Goal: Transaction & Acquisition: Purchase product/service

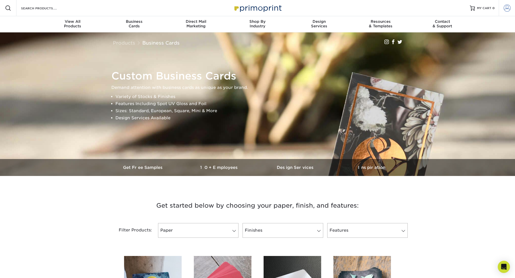
click at [506, 7] on span at bounding box center [506, 8] width 7 height 7
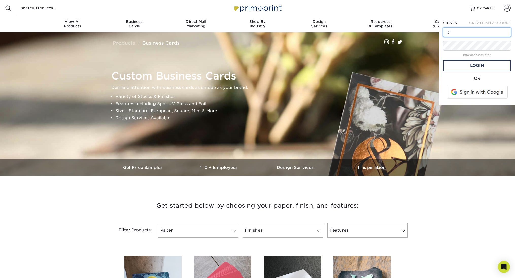
type input "bhays@oneelmington.com"
click at [476, 62] on link "Login" at bounding box center [477, 66] width 68 height 12
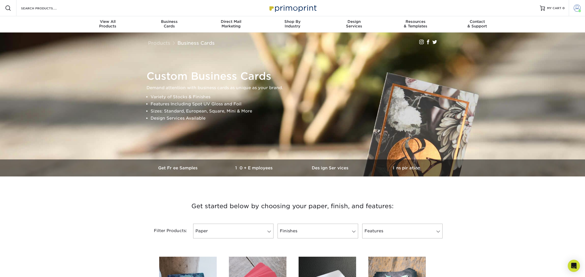
click at [515, 6] on link "Account" at bounding box center [577, 8] width 16 height 16
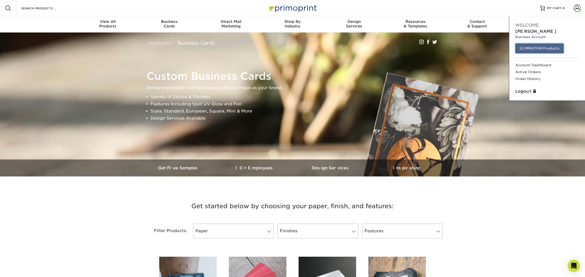
click at [515, 43] on link "ELMINGTON Products" at bounding box center [540, 48] width 48 height 10
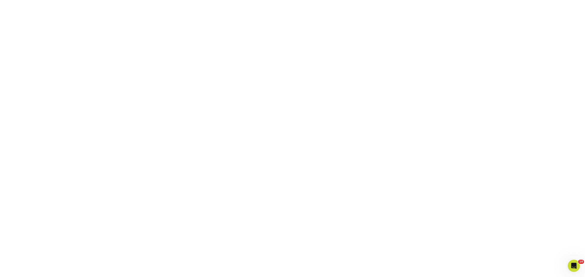
scroll to position [347, 0]
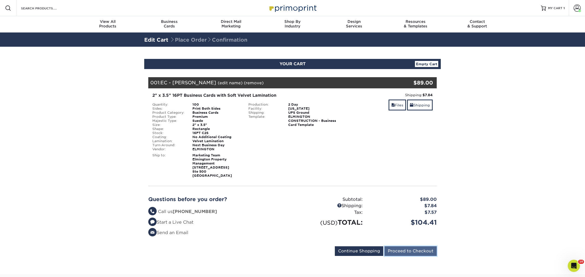
click at [424, 251] on input "Proceed to Checkout" at bounding box center [411, 251] width 52 height 10
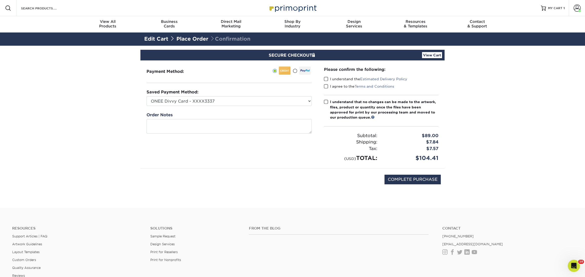
click at [323, 79] on div "Please confirm the following: I understand the Estimated Delivery Policy I agre…" at bounding box center [381, 114] width 127 height 108
click at [325, 79] on span at bounding box center [326, 79] width 4 height 5
click at [0, 0] on input "I understand the Estimated Delivery Policy" at bounding box center [0, 0] width 0 height 0
click at [324, 88] on span at bounding box center [326, 86] width 4 height 5
click at [0, 0] on input "I agree to the Terms and Conditions" at bounding box center [0, 0] width 0 height 0
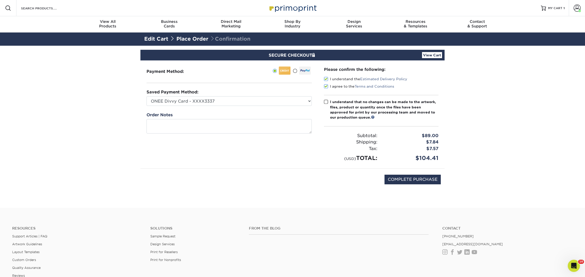
click at [326, 100] on span at bounding box center [326, 101] width 4 height 5
click at [0, 0] on input "I understand that no changes can be made to the artwork, files, product or quan…" at bounding box center [0, 0] width 0 height 0
click at [394, 180] on input "COMPLETE PURCHASE" at bounding box center [413, 179] width 56 height 10
type input "PROCESSING, PLEASE WAIT..."
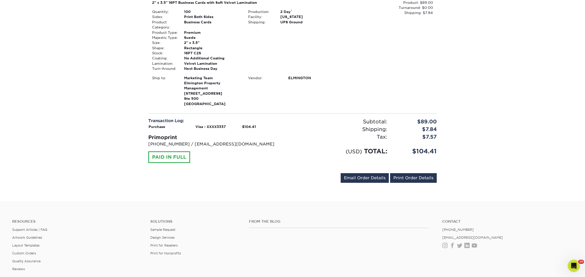
scroll to position [157, 0]
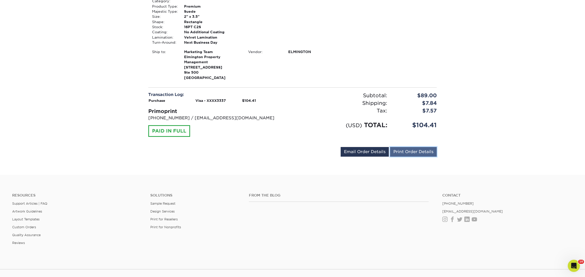
click at [411, 149] on link "Print Order Details" at bounding box center [413, 152] width 47 height 10
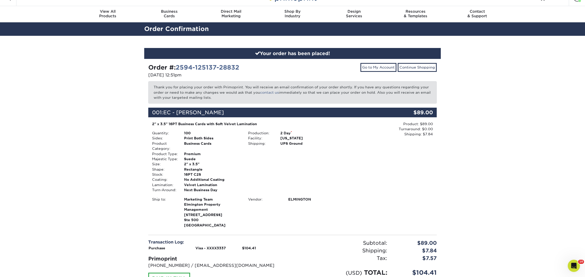
scroll to position [0, 0]
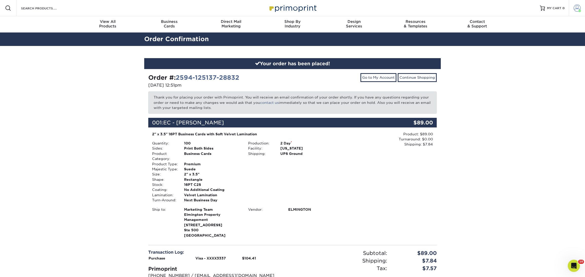
click at [578, 7] on span at bounding box center [577, 8] width 7 height 7
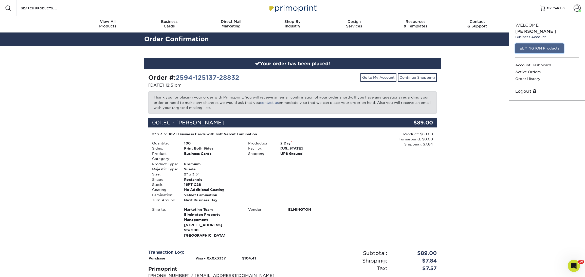
click at [535, 43] on link "ELMINGTON Products" at bounding box center [540, 48] width 48 height 10
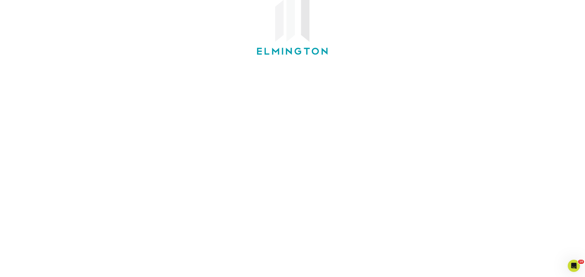
scroll to position [112, 0]
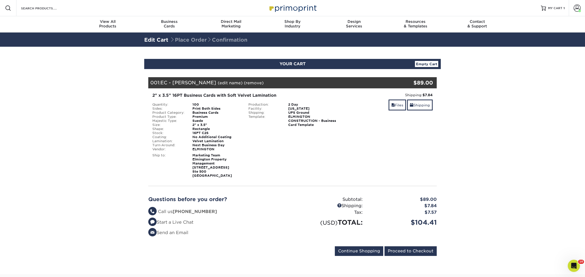
scroll to position [31, 0]
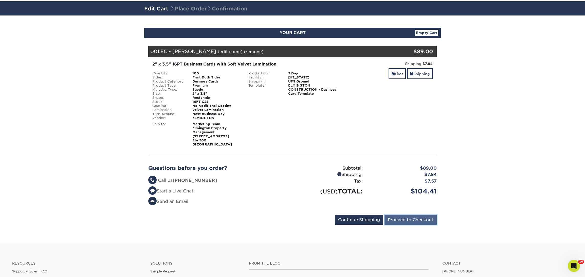
click at [412, 221] on input "Proceed to Checkout" at bounding box center [411, 220] width 52 height 10
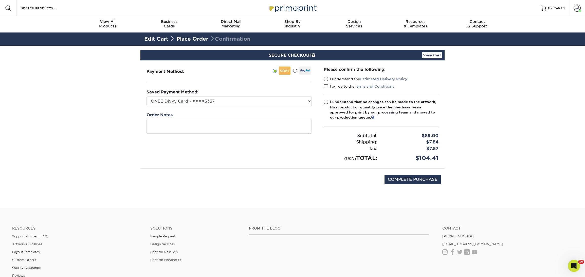
click at [327, 79] on span at bounding box center [326, 79] width 4 height 5
click at [0, 0] on input "I understand the Estimated Delivery Policy" at bounding box center [0, 0] width 0 height 0
click at [328, 86] on span at bounding box center [326, 86] width 4 height 5
click at [0, 0] on input "I agree to the Terms and Conditions" at bounding box center [0, 0] width 0 height 0
click at [326, 104] on span at bounding box center [326, 101] width 4 height 5
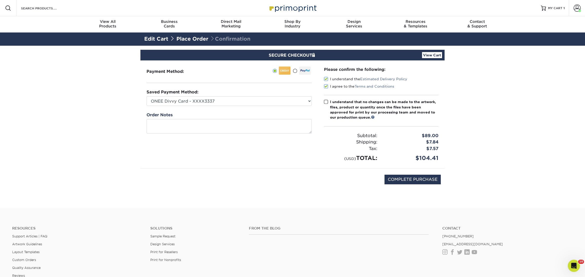
click at [0, 0] on input "I understand that no changes can be made to the artwork, files, product or quan…" at bounding box center [0, 0] width 0 height 0
click at [419, 176] on input "COMPLETE PURCHASE" at bounding box center [413, 179] width 56 height 10
type input "PROCESSING, PLEASE WAIT..."
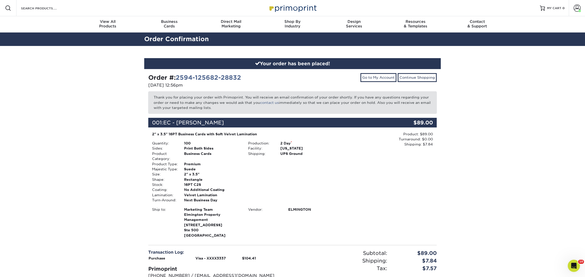
scroll to position [86, 0]
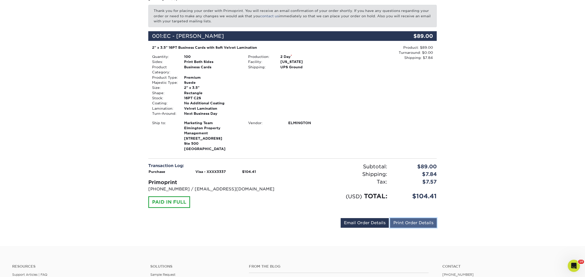
click at [414, 222] on link "Print Order Details" at bounding box center [413, 223] width 47 height 10
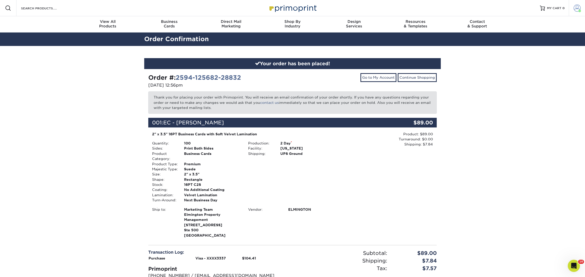
click at [578, 6] on span at bounding box center [577, 8] width 7 height 7
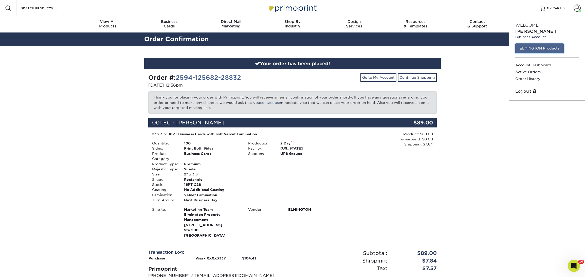
click at [538, 43] on link "ELMINGTON Products" at bounding box center [540, 48] width 48 height 10
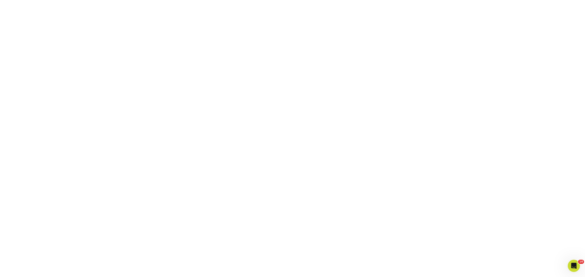
scroll to position [134, 0]
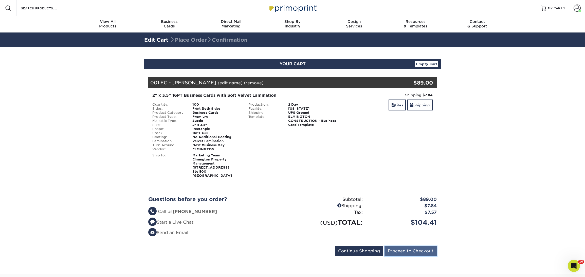
click at [428, 253] on input "Proceed to Checkout" at bounding box center [411, 251] width 52 height 10
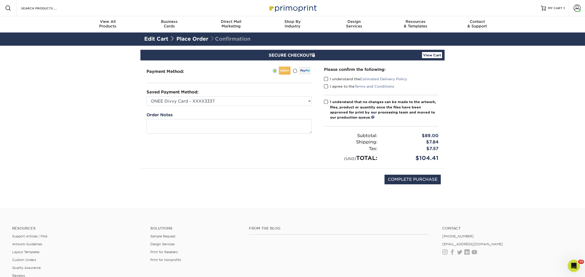
click at [327, 78] on span at bounding box center [326, 79] width 4 height 5
click at [0, 0] on input "I understand the Estimated Delivery Policy" at bounding box center [0, 0] width 0 height 0
click at [328, 85] on span at bounding box center [326, 86] width 4 height 5
click at [0, 0] on input "I agree to the Terms and Conditions" at bounding box center [0, 0] width 0 height 0
click at [327, 100] on span at bounding box center [326, 101] width 4 height 5
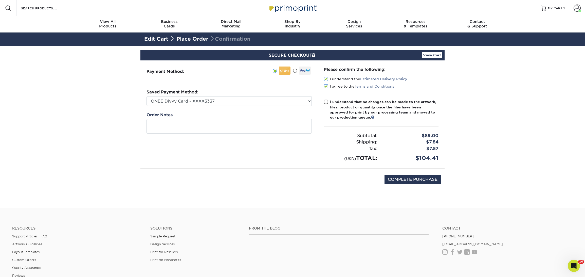
click at [0, 0] on input "I understand that no changes can be made to the artwork, files, product or quan…" at bounding box center [0, 0] width 0 height 0
click at [419, 176] on input "COMPLETE PURCHASE" at bounding box center [413, 179] width 56 height 10
type input "PROCESSING, PLEASE WAIT..."
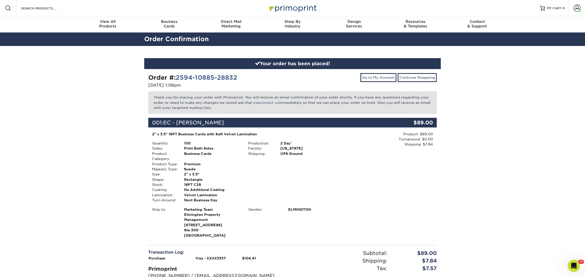
scroll to position [159, 0]
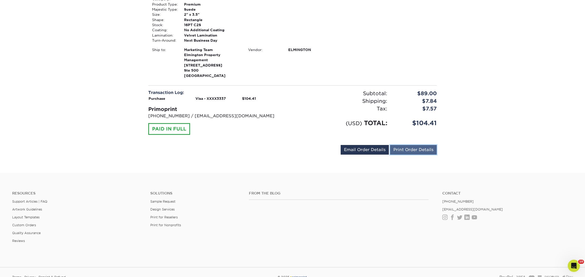
click at [415, 147] on link "Print Order Details" at bounding box center [413, 150] width 47 height 10
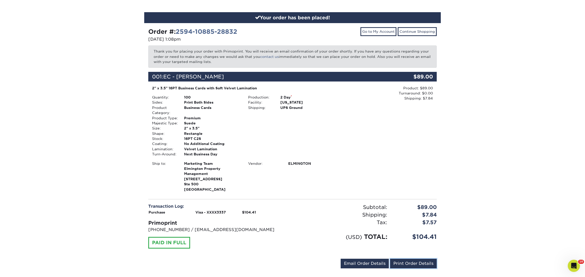
scroll to position [0, 0]
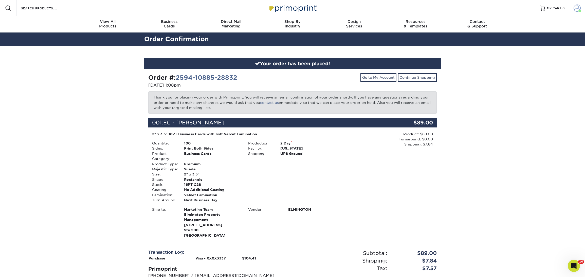
click at [574, 7] on span at bounding box center [577, 8] width 7 height 7
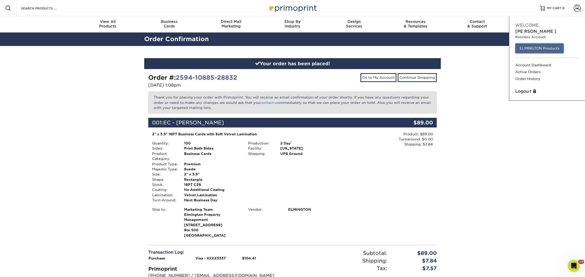
click at [554, 43] on link "ELMINGTON Products" at bounding box center [540, 48] width 48 height 10
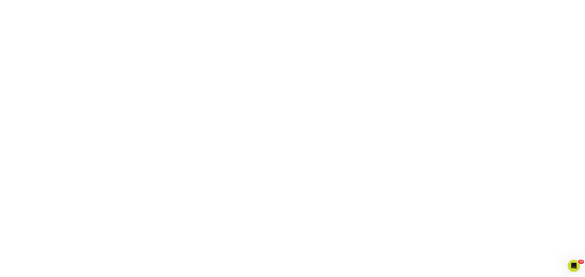
scroll to position [134, 0]
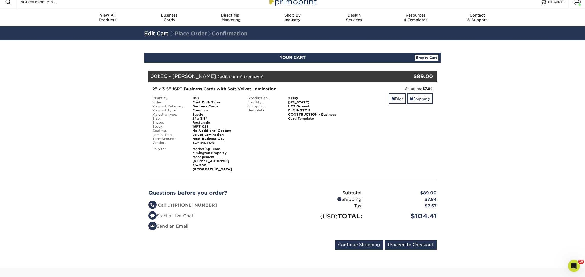
scroll to position [10, 0]
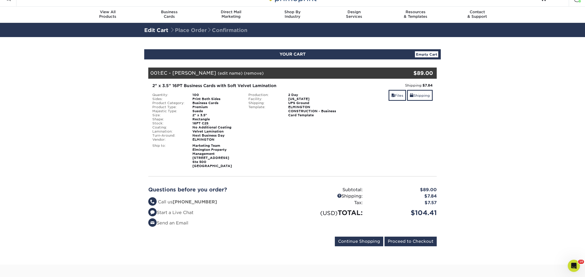
click at [427, 153] on div "Shipping: $7.84 Discount: - $0.00 Files Shipping" at bounding box center [389, 125] width 96 height 85
click at [421, 239] on input "Proceed to Checkout" at bounding box center [411, 241] width 52 height 10
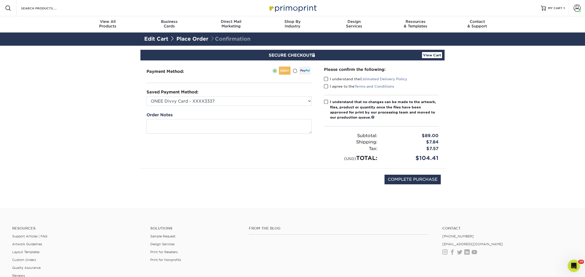
click at [327, 78] on span at bounding box center [326, 79] width 4 height 5
click at [0, 0] on input "I understand the Estimated Delivery Policy" at bounding box center [0, 0] width 0 height 0
click at [327, 89] on div "I agree to the Terms and Conditions" at bounding box center [381, 87] width 115 height 7
click at [326, 87] on span at bounding box center [326, 86] width 4 height 5
click at [0, 0] on input "I agree to the Terms and Conditions" at bounding box center [0, 0] width 0 height 0
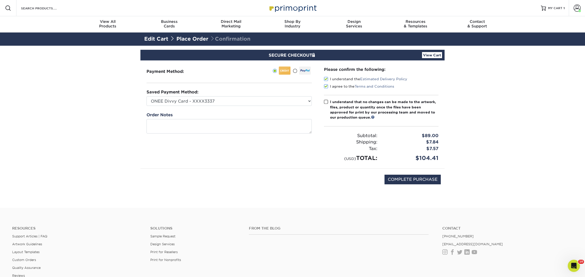
click at [327, 101] on span at bounding box center [326, 101] width 4 height 5
click at [0, 0] on input "I understand that no changes can be made to the artwork, files, product or quan…" at bounding box center [0, 0] width 0 height 0
click at [436, 180] on input "COMPLETE PURCHASE" at bounding box center [413, 179] width 56 height 10
type input "PROCESSING, PLEASE WAIT..."
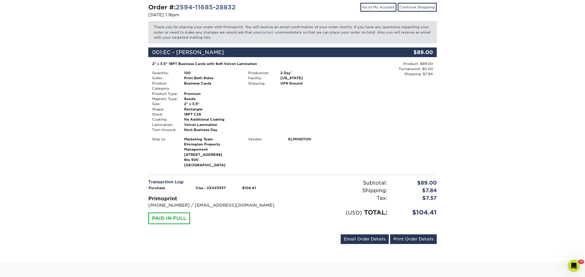
scroll to position [96, 0]
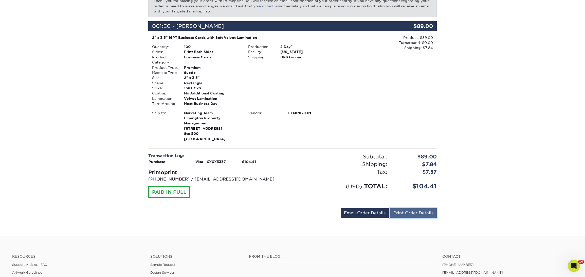
click at [416, 208] on link "Print Order Details" at bounding box center [413, 213] width 47 height 10
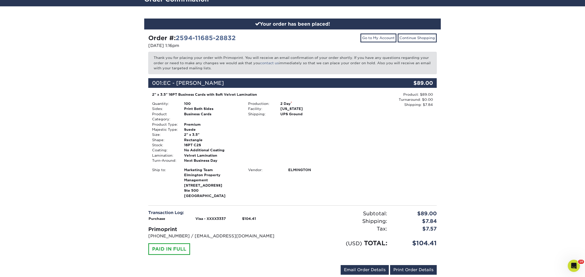
scroll to position [0, 0]
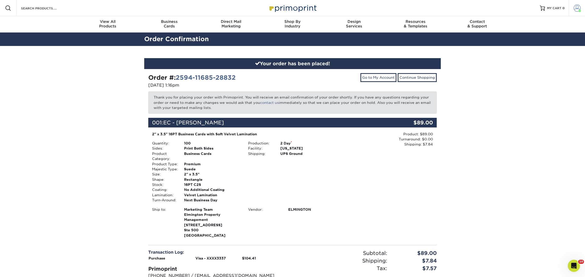
click at [577, 7] on span at bounding box center [577, 8] width 7 height 7
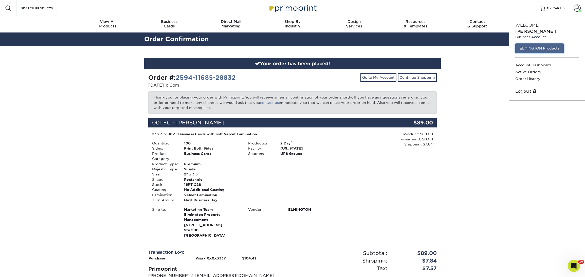
click at [545, 43] on link "ELMINGTON Products" at bounding box center [540, 48] width 48 height 10
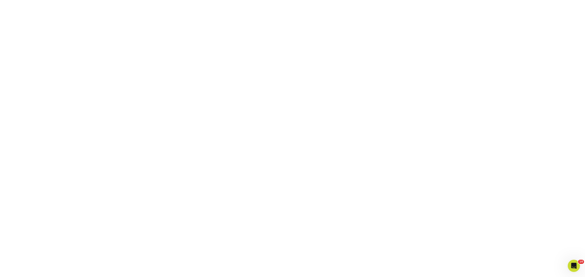
scroll to position [153, 0]
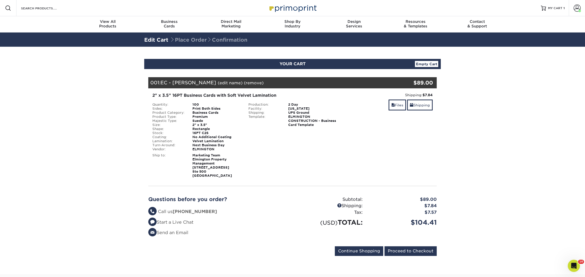
scroll to position [20, 0]
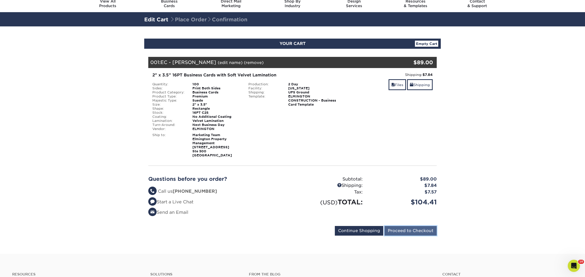
click at [410, 226] on input "Proceed to Checkout" at bounding box center [411, 231] width 52 height 10
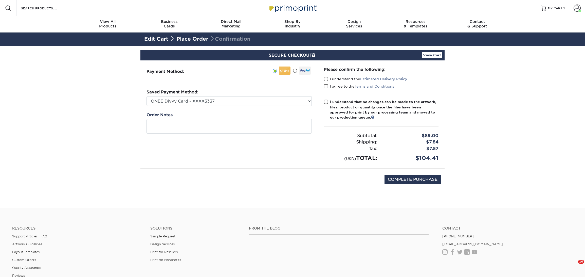
click at [324, 79] on span at bounding box center [326, 79] width 4 height 5
click at [0, 0] on input "I understand the Estimated Delivery Policy" at bounding box center [0, 0] width 0 height 0
click at [327, 86] on span at bounding box center [326, 86] width 4 height 5
click at [0, 0] on input "I agree to the Terms and Conditions" at bounding box center [0, 0] width 0 height 0
click at [328, 101] on span at bounding box center [326, 101] width 4 height 5
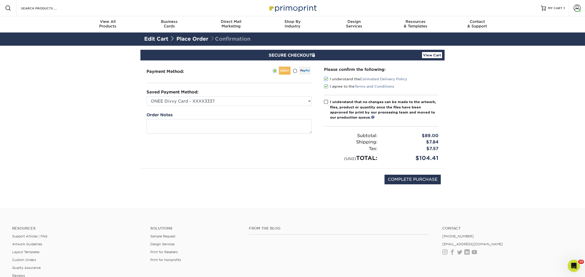
click at [0, 0] on input "I understand that no changes can be made to the artwork, files, product or quan…" at bounding box center [0, 0] width 0 height 0
click at [405, 176] on input "COMPLETE PURCHASE" at bounding box center [413, 179] width 56 height 10
type input "PROCESSING, PLEASE WAIT..."
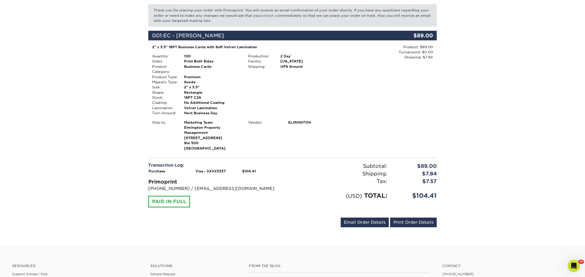
scroll to position [113, 0]
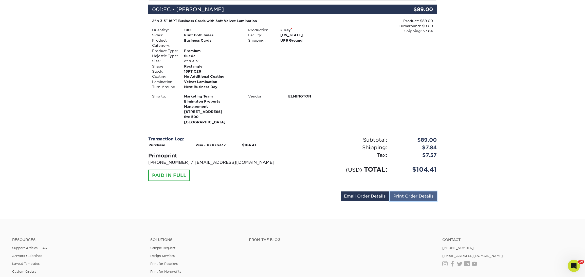
click at [397, 197] on link "Print Order Details" at bounding box center [413, 196] width 47 height 10
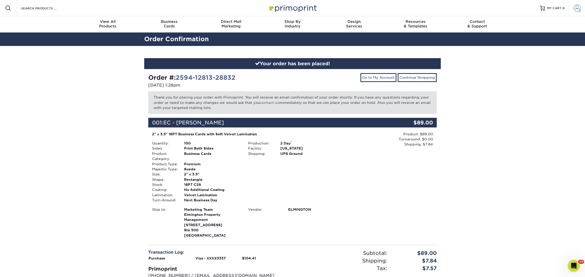
click at [575, 7] on span at bounding box center [577, 8] width 7 height 7
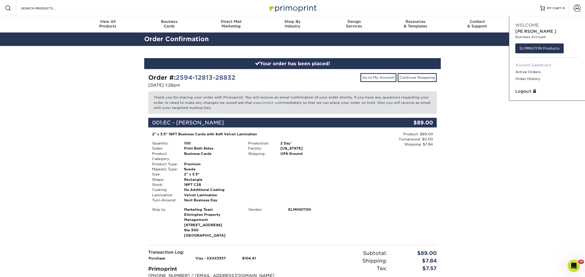
click at [533, 62] on link "Account Dashboard" at bounding box center [548, 65] width 64 height 7
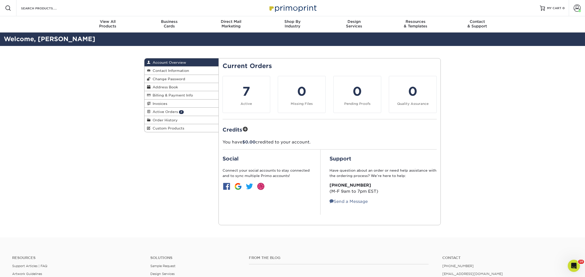
click at [293, 6] on img at bounding box center [292, 8] width 51 height 11
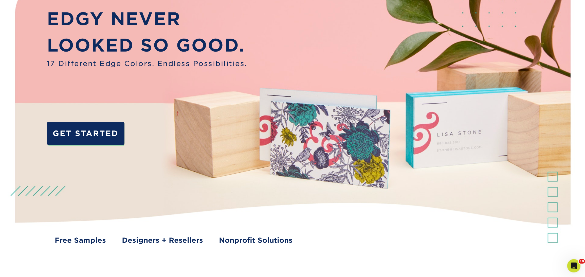
click at [571, 264] on icon "Open Intercom Messenger" at bounding box center [573, 265] width 8 height 8
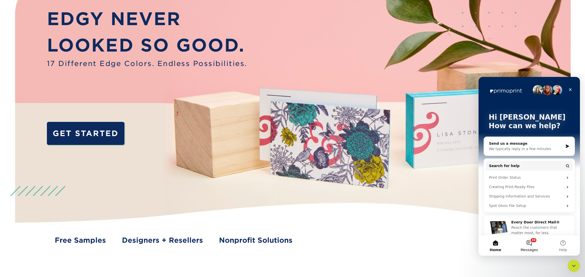
click at [528, 243] on button "10 Messages" at bounding box center [529, 245] width 34 height 20
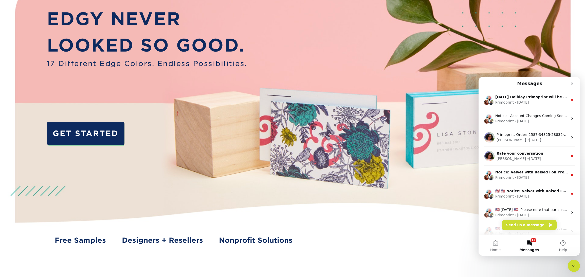
scroll to position [32, 0]
